Goal: Contribute content: Contribute content

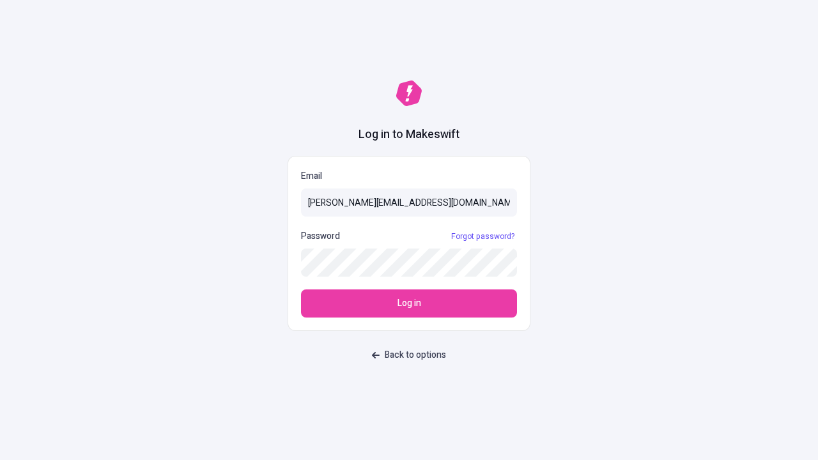
type input "[PERSON_NAME][EMAIL_ADDRESS][DOMAIN_NAME]"
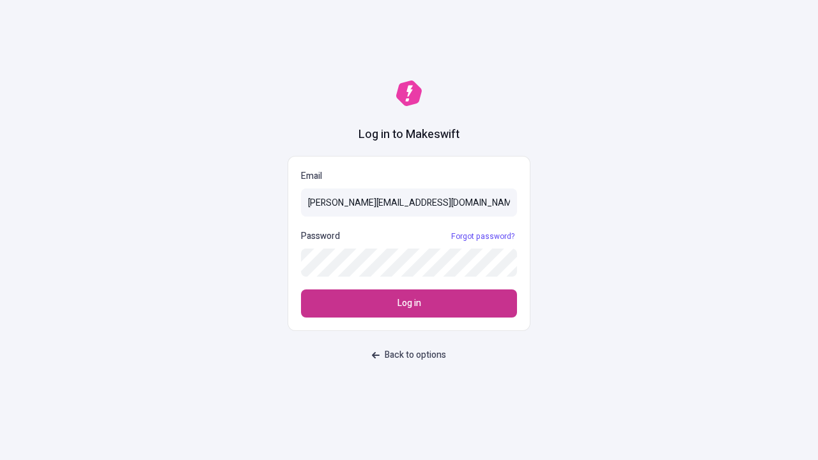
click at [409, 304] on span "Log in" at bounding box center [410, 304] width 24 height 14
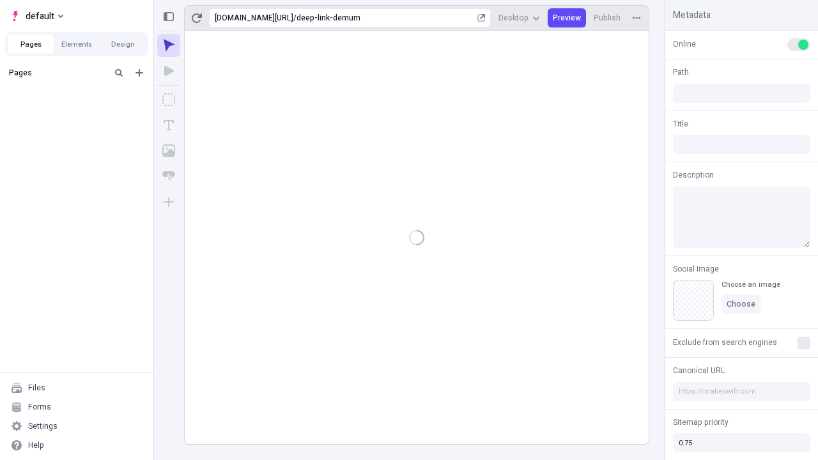
type input "/deep-link-demum"
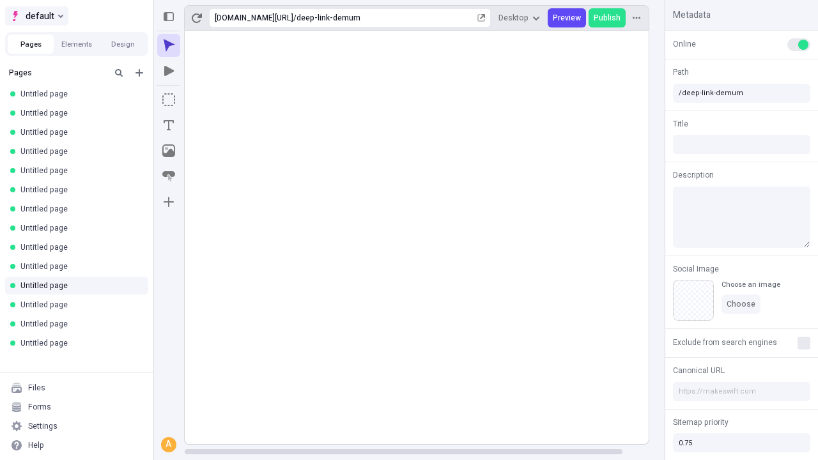
click at [36, 16] on span "default" at bounding box center [40, 15] width 29 height 15
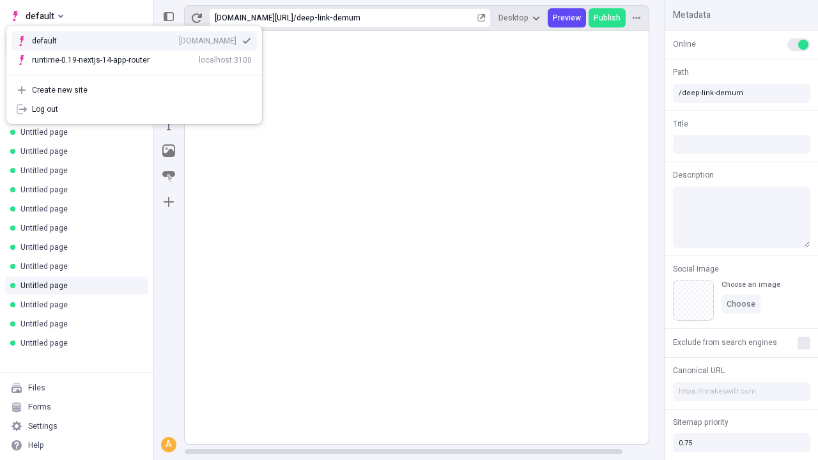
click at [179, 38] on div "qee9k4dy7d.staging.makeswift.site" at bounding box center [208, 41] width 58 height 10
click at [139, 73] on icon "Add new" at bounding box center [140, 73] width 8 height 8
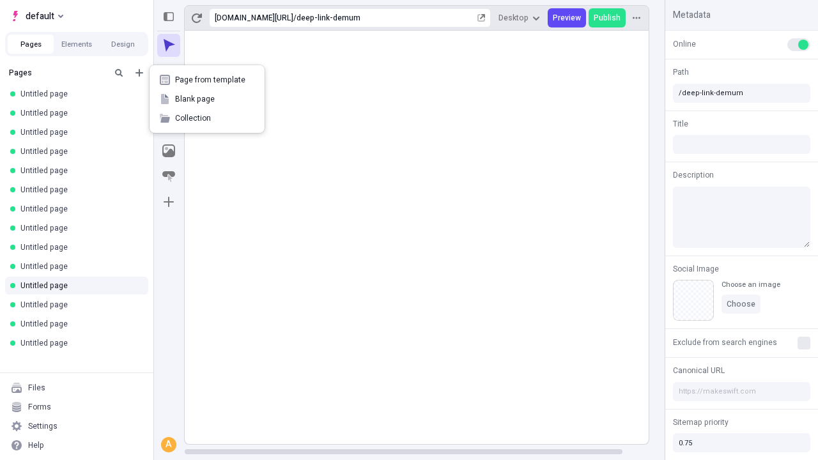
click at [207, 99] on span "Blank page" at bounding box center [214, 99] width 79 height 10
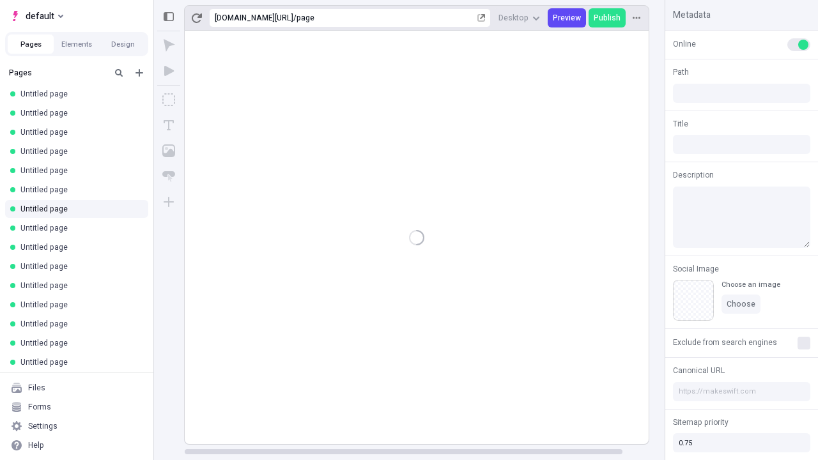
type input "/page"
click at [169, 100] on icon "Box" at bounding box center [168, 99] width 13 height 13
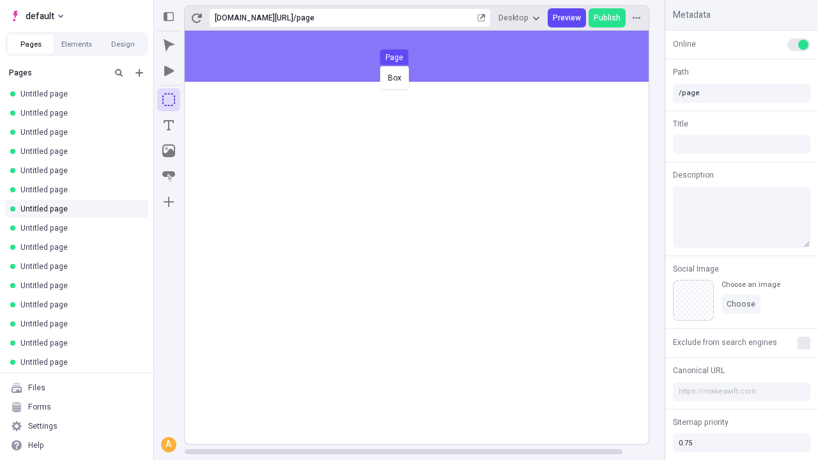
click at [430, 56] on div "Box Page" at bounding box center [409, 230] width 818 height 460
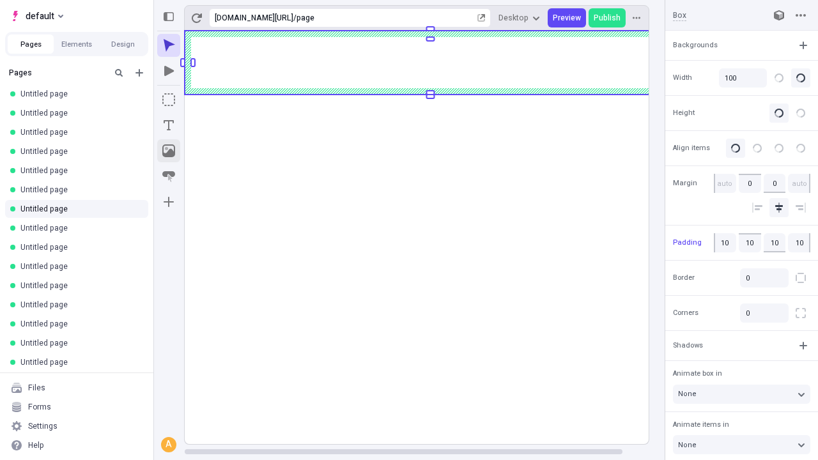
click at [169, 151] on icon "Image" at bounding box center [168, 150] width 13 height 13
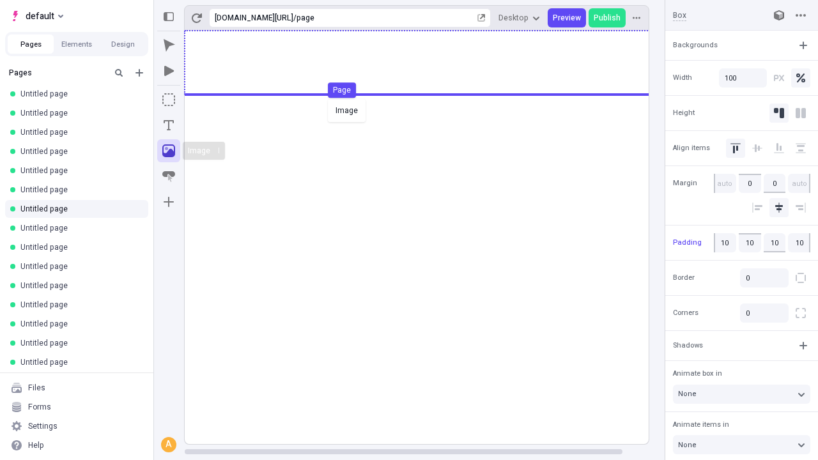
click at [430, 63] on div "Image Page" at bounding box center [409, 230] width 818 height 460
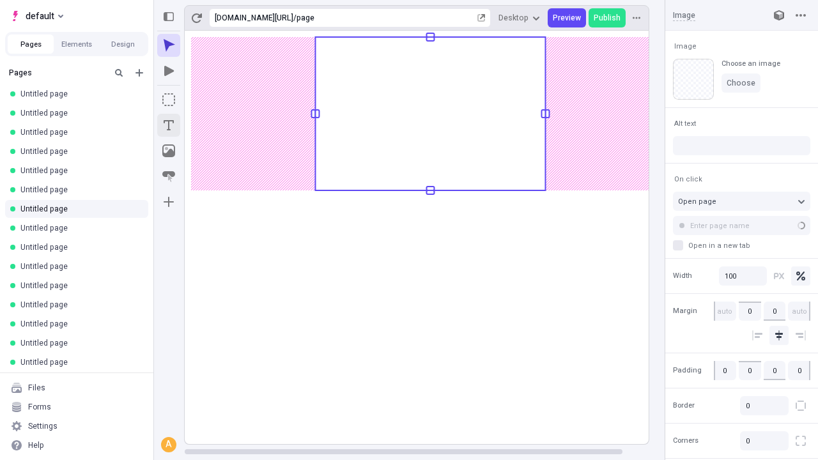
click at [169, 125] on icon "Text" at bounding box center [169, 125] width 10 height 10
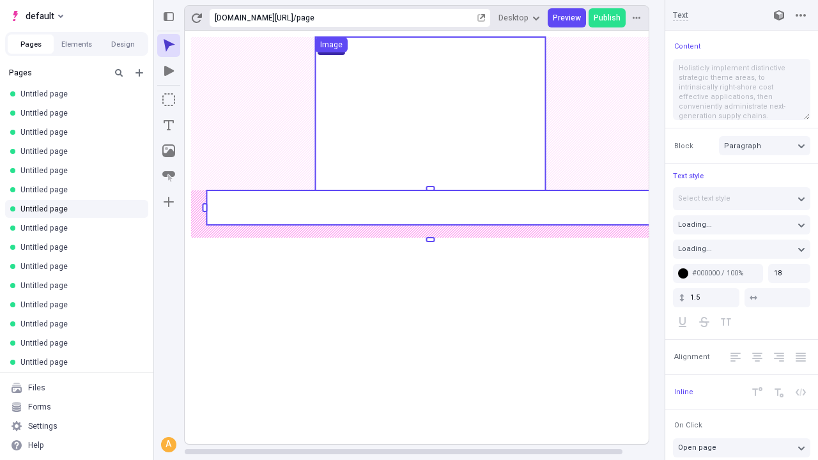
click at [430, 208] on rect at bounding box center [429, 207] width 447 height 35
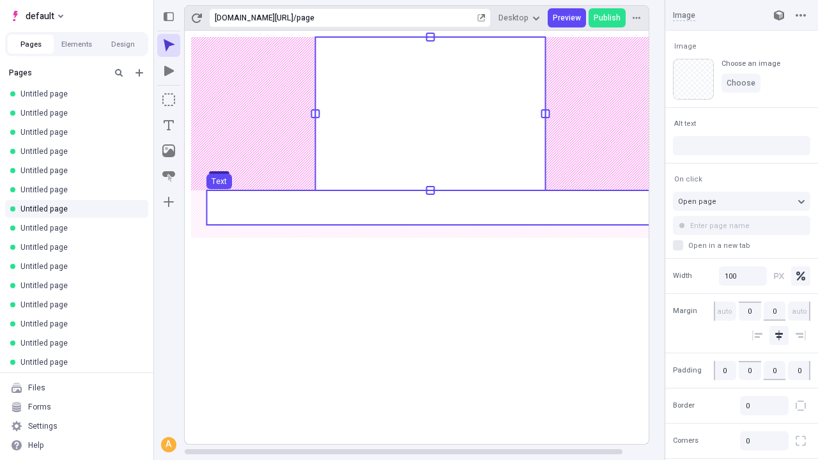
click at [430, 208] on use at bounding box center [429, 207] width 447 height 35
click at [430, 208] on rect at bounding box center [431, 238] width 492 height 414
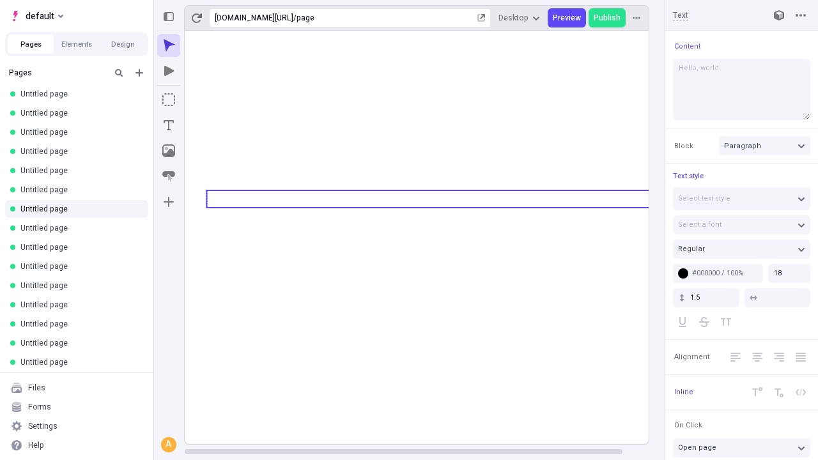
type textarea "Hello, world!"
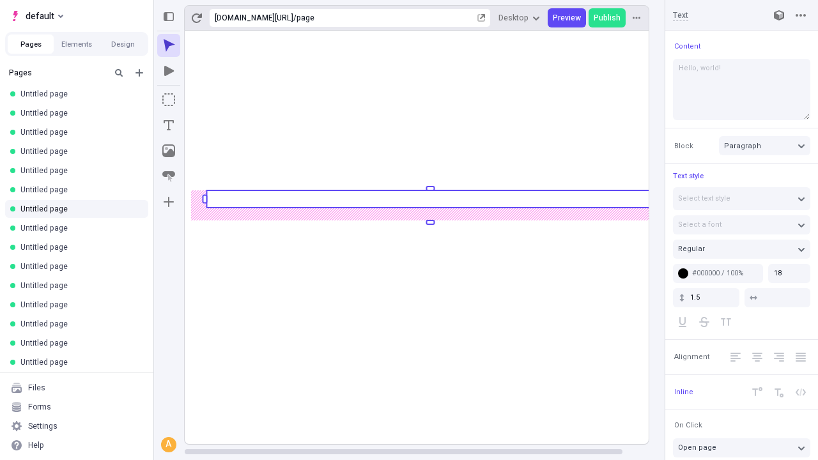
click at [169, 151] on icon "Image" at bounding box center [168, 150] width 13 height 13
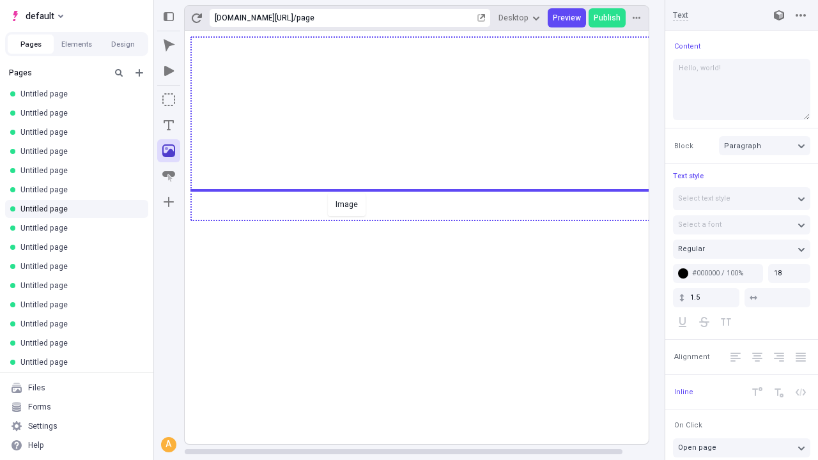
click at [430, 219] on div "Image" at bounding box center [409, 230] width 818 height 460
